Goal: Task Accomplishment & Management: Complete application form

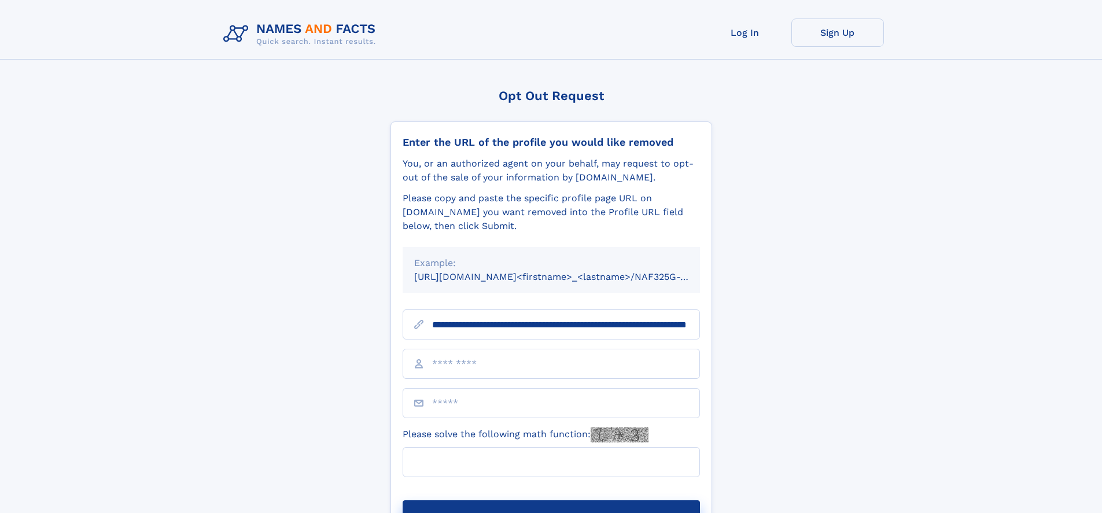
scroll to position [0, 116]
type input "**********"
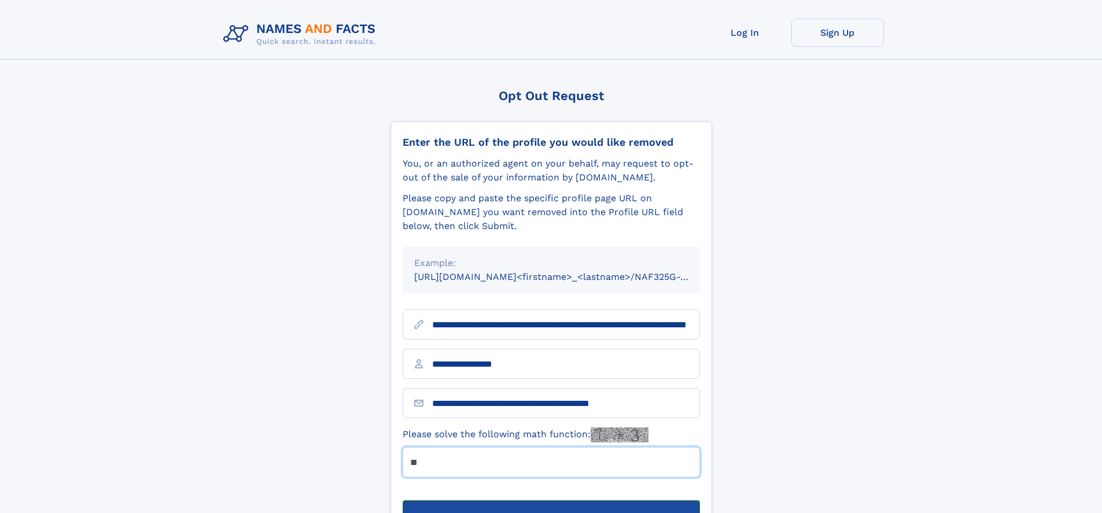
type input "**"
click at [550, 500] on button "Submit Opt Out Request" at bounding box center [550, 518] width 297 height 37
